Goal: Obtain resource: Download file/media

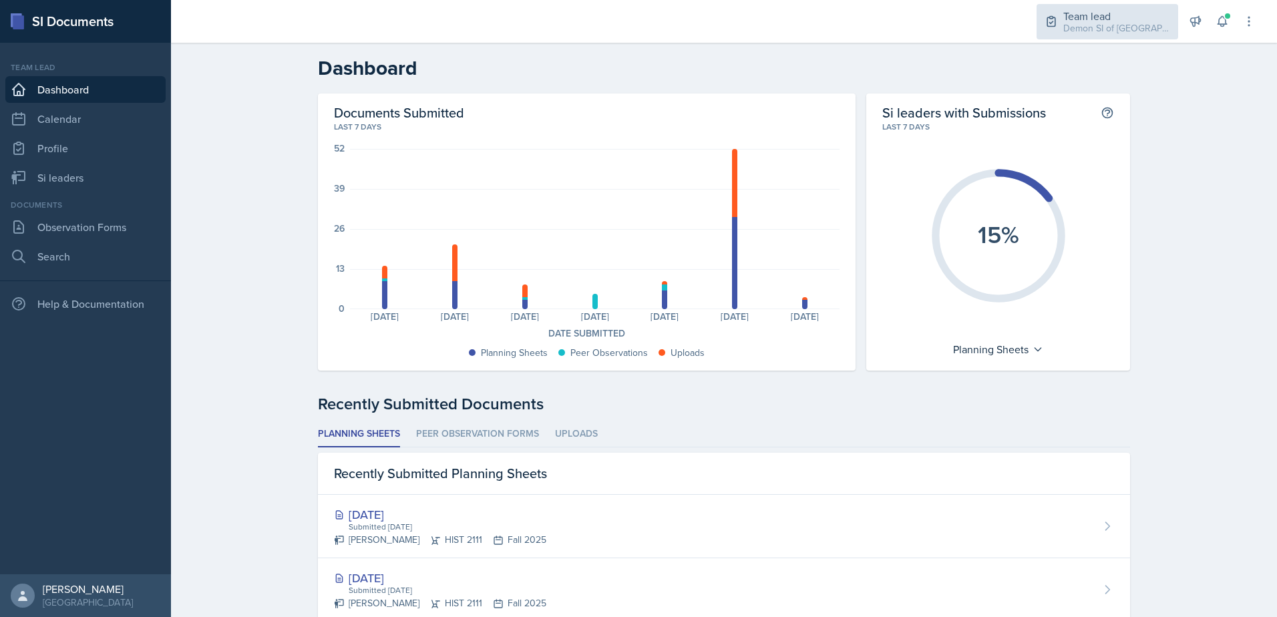
click at [1071, 25] on div "Demon SI of [GEOGRAPHIC_DATA] / Fall 2025" at bounding box center [1116, 28] width 107 height 14
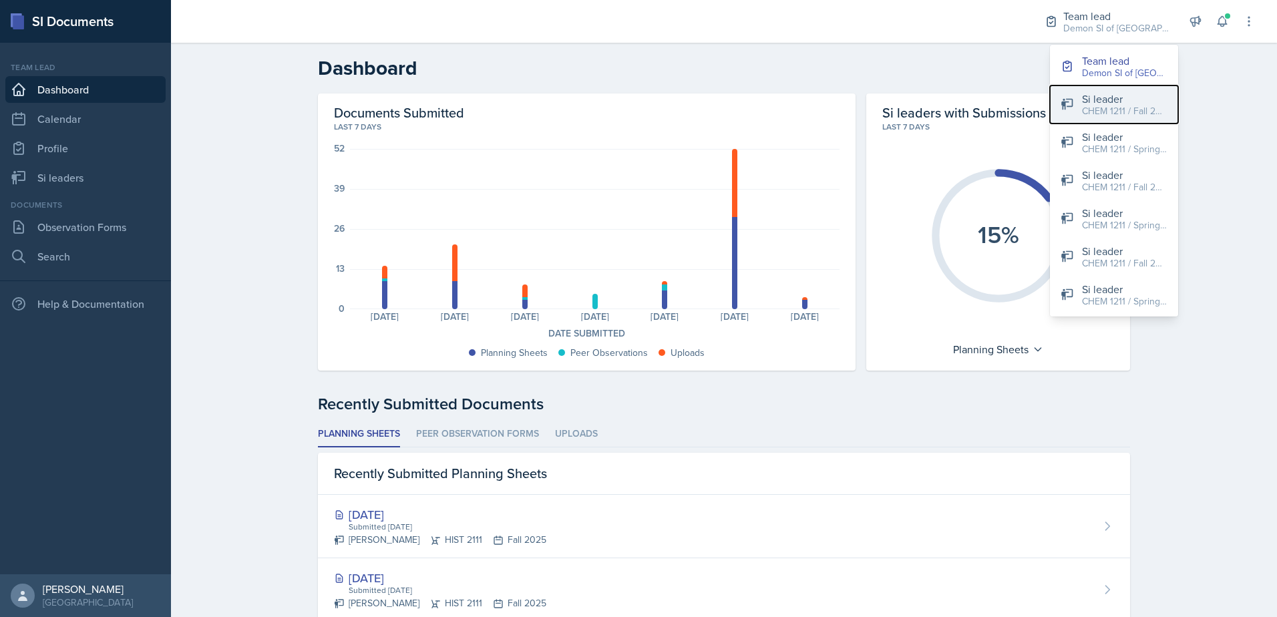
click at [1083, 113] on div "CHEM 1211 / Fall 2025" at bounding box center [1124, 111] width 85 height 14
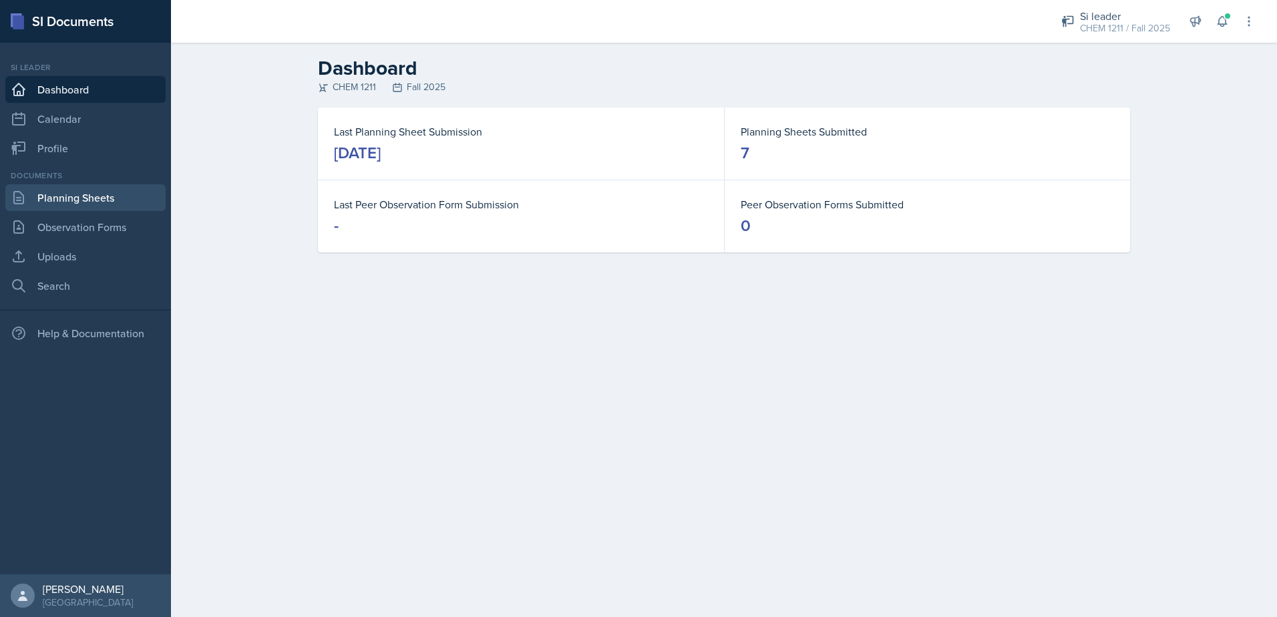
click at [61, 189] on link "Planning Sheets" at bounding box center [85, 197] width 160 height 27
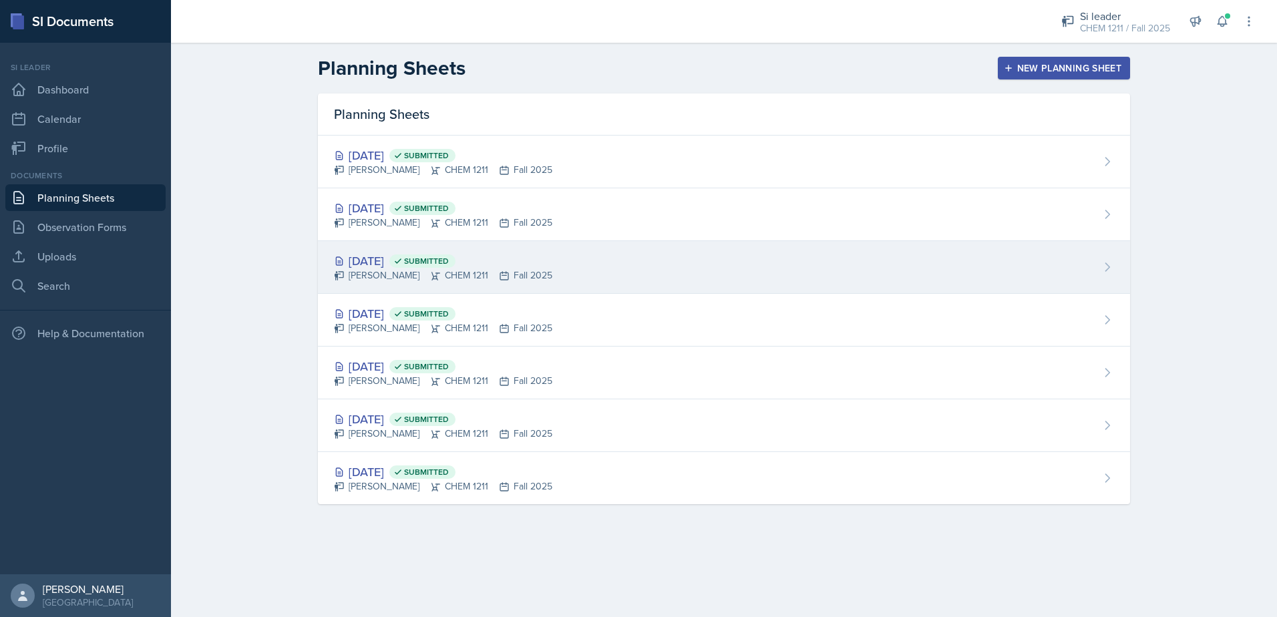
click at [393, 259] on div "[DATE] Submitted" at bounding box center [443, 261] width 218 height 18
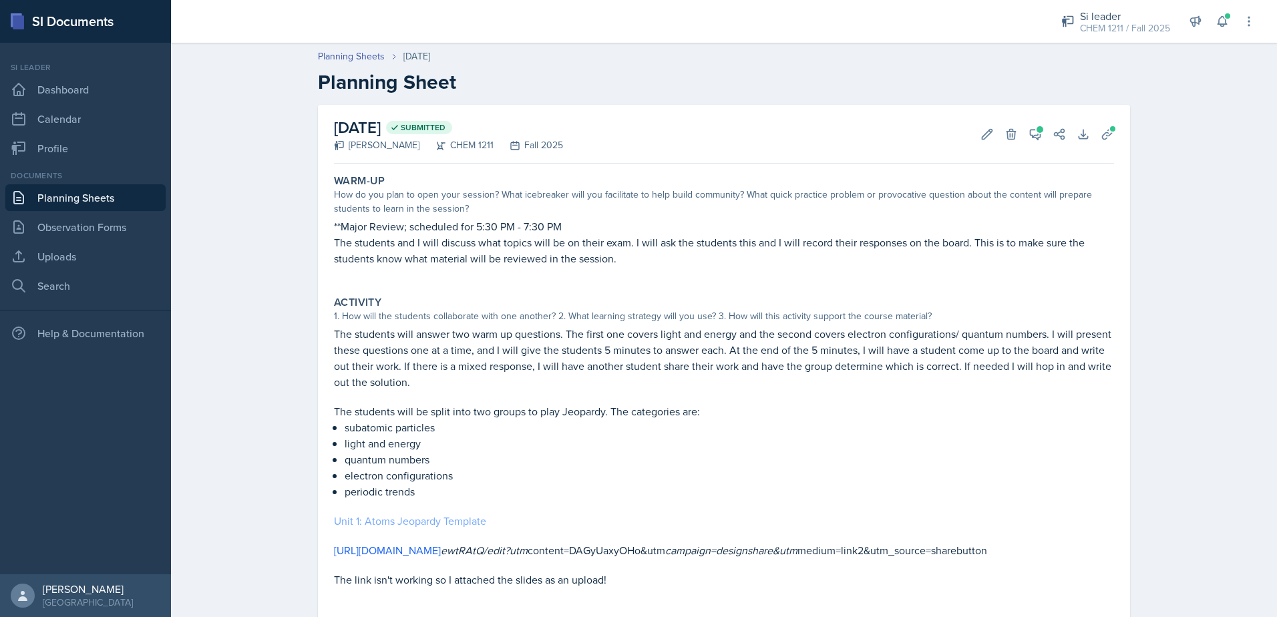
click at [433, 523] on link "Unit 1: Atoms Jeopardy Template" at bounding box center [410, 520] width 152 height 15
